Goal: Connect with others: Find contact information

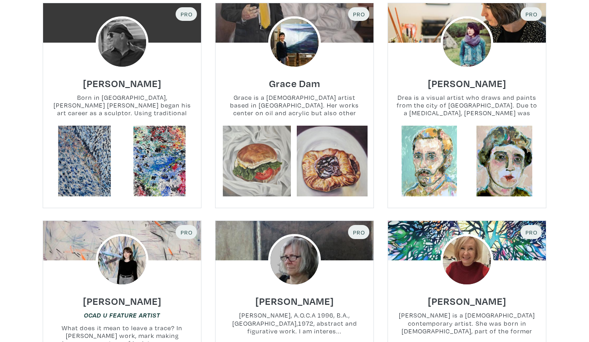
scroll to position [1358, 0]
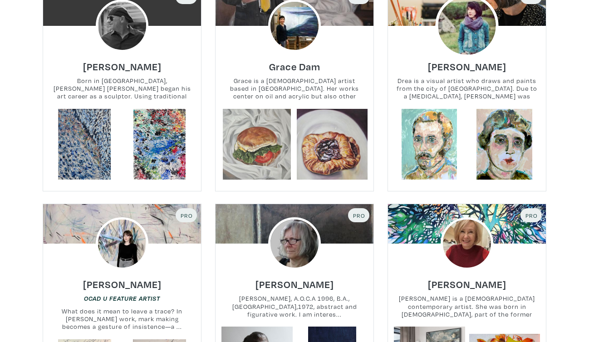
click at [473, 47] on img at bounding box center [466, 25] width 63 height 63
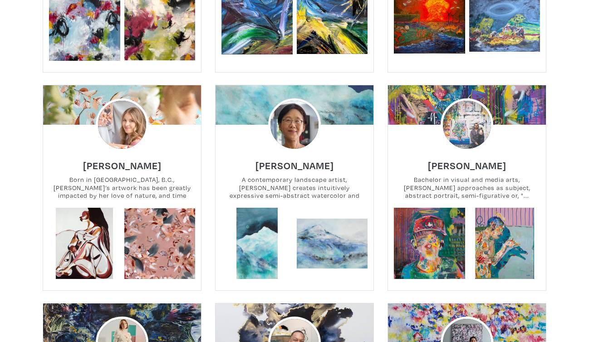
scroll to position [3902, 0]
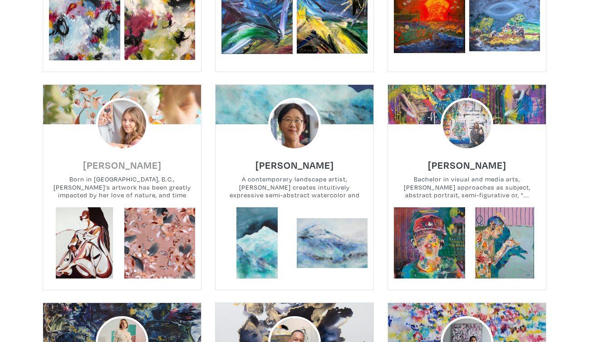
click at [141, 159] on h6 "[PERSON_NAME]" at bounding box center [122, 165] width 79 height 12
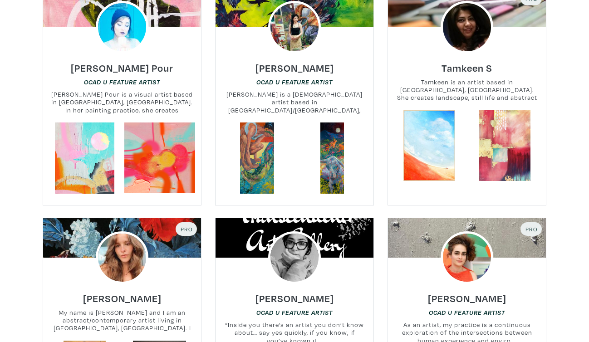
scroll to position [0, 0]
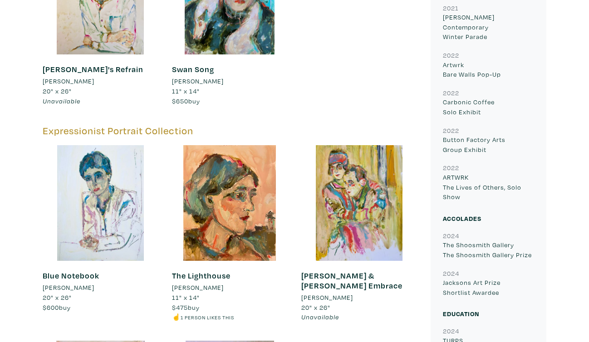
scroll to position [973, 0]
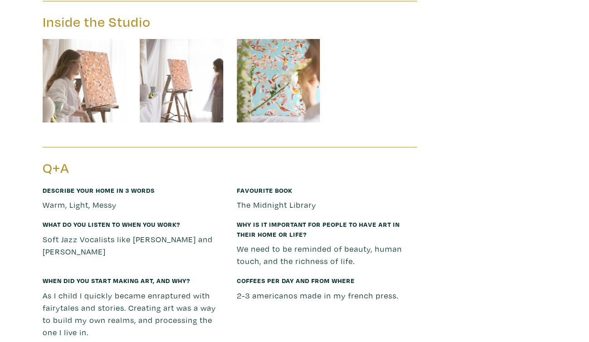
scroll to position [1193, 0]
